Goal: Obtain resource: Download file/media

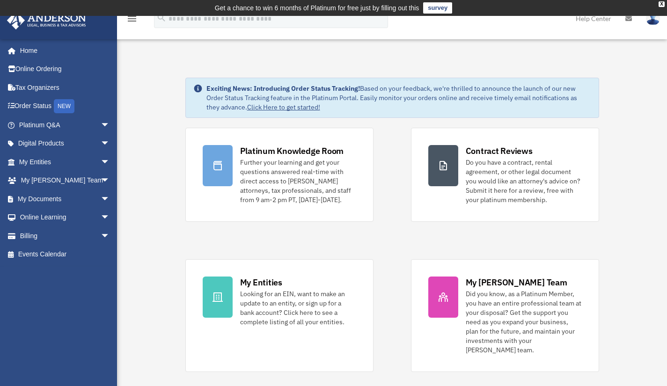
click at [101, 197] on span "arrow_drop_down" at bounding box center [110, 199] width 19 height 19
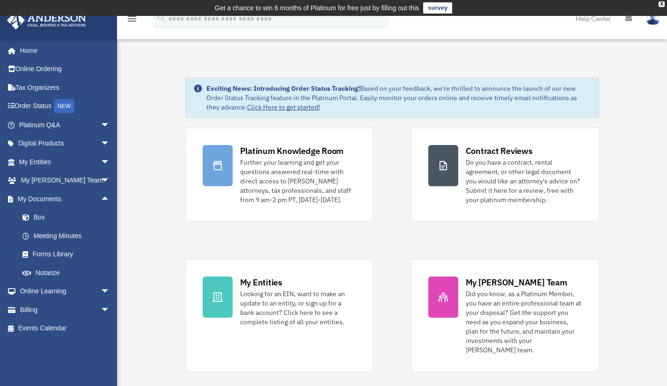
click at [40, 214] on link "Box" at bounding box center [68, 217] width 111 height 19
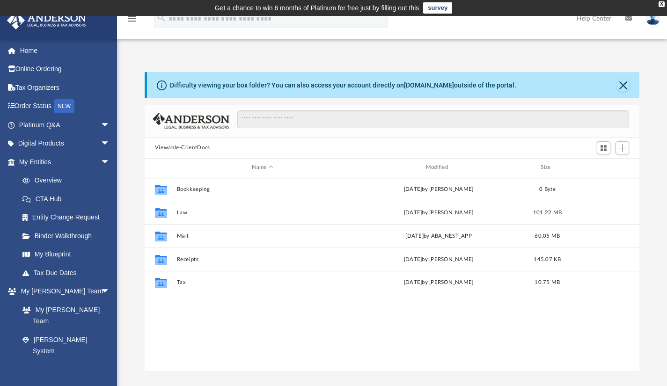
scroll to position [206, 488]
click at [184, 213] on button "Law" at bounding box center [262, 212] width 172 height 6
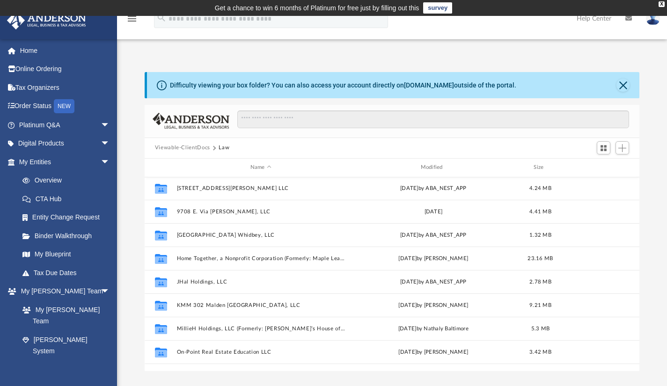
scroll to position [235, 0]
click at [339, 259] on button "Home Together, a Nonprofit Corporation (Formerly: Maple Leaf Foundation)" at bounding box center [260, 258] width 169 height 6
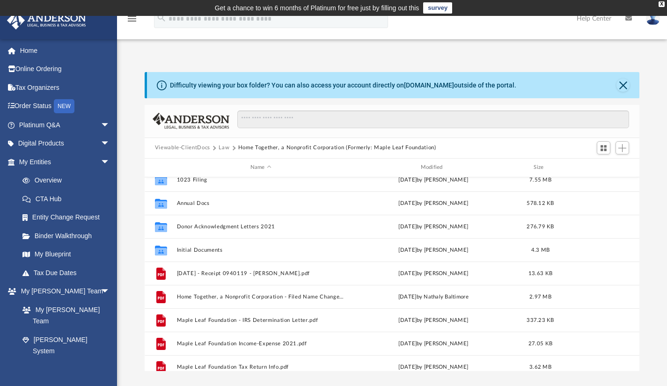
scroll to position [0, 0]
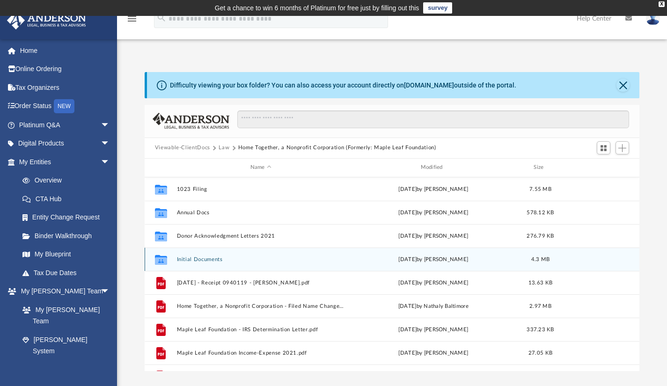
click at [478, 258] on div "Wed Jan 26 2022 by Savannah Wallace" at bounding box center [433, 259] width 169 height 8
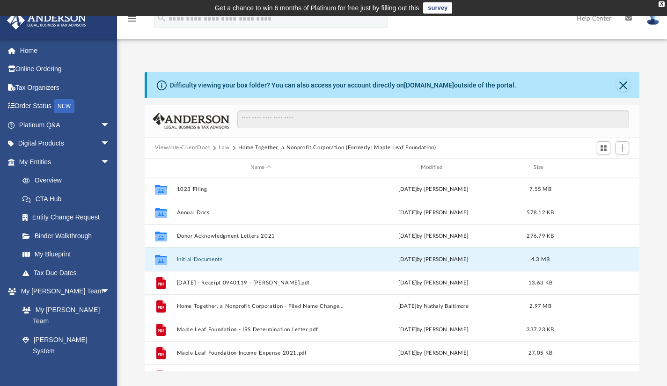
click at [178, 256] on button "Initial Documents" at bounding box center [260, 259] width 169 height 6
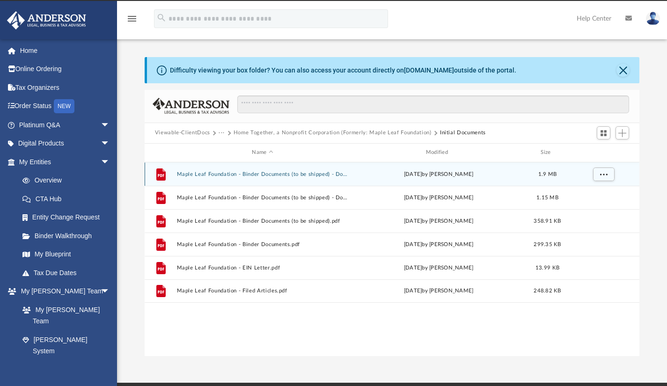
scroll to position [15, 0]
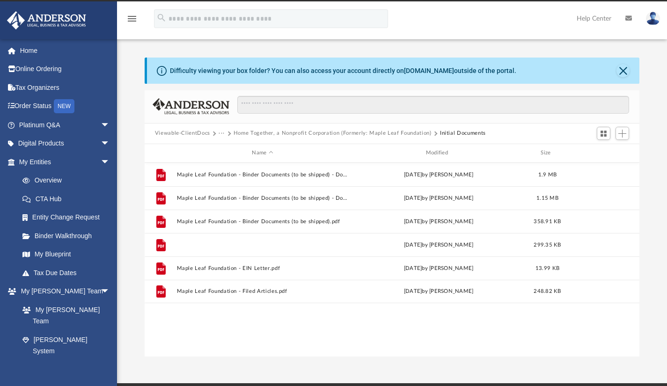
click at [275, 243] on button "Maple Leaf Foundation - Binder Documents.pdf" at bounding box center [262, 245] width 172 height 6
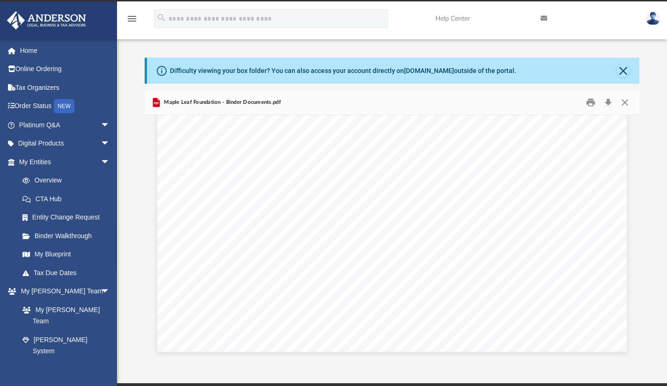
scroll to position [50739, 0]
click at [460, 19] on link "Help Center" at bounding box center [480, 18] width 105 height 37
